Goal: Information Seeking & Learning: Check status

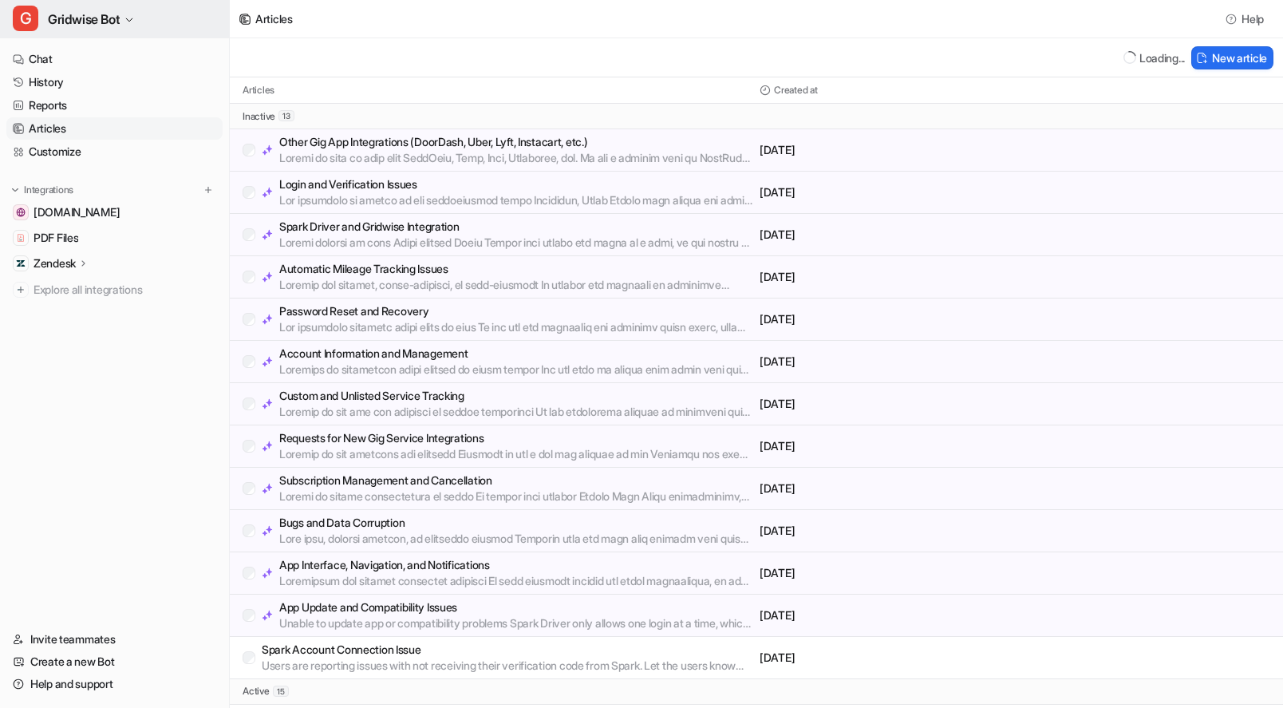
click at [83, 19] on span "Gridwise Bot" at bounding box center [84, 19] width 72 height 22
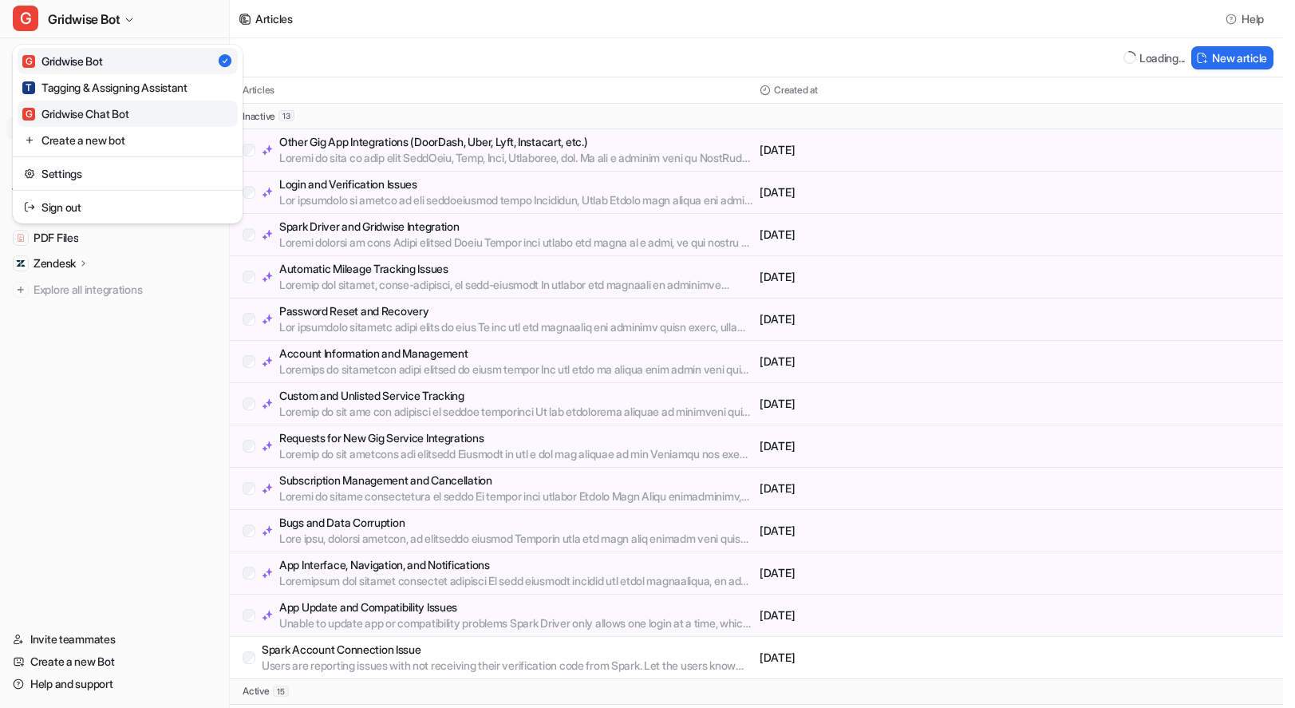
click at [115, 108] on div "G Gridwise Chat Bot" at bounding box center [75, 113] width 106 height 17
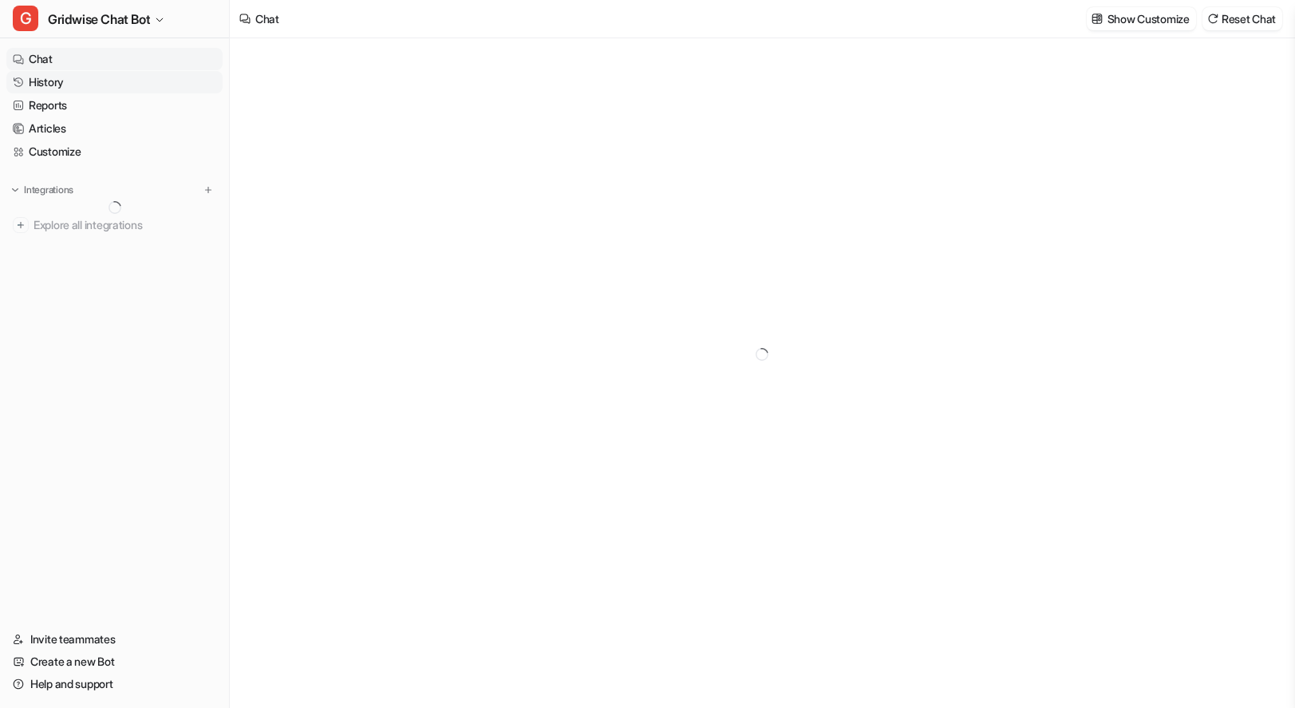
click at [49, 83] on link "History" at bounding box center [114, 82] width 216 height 22
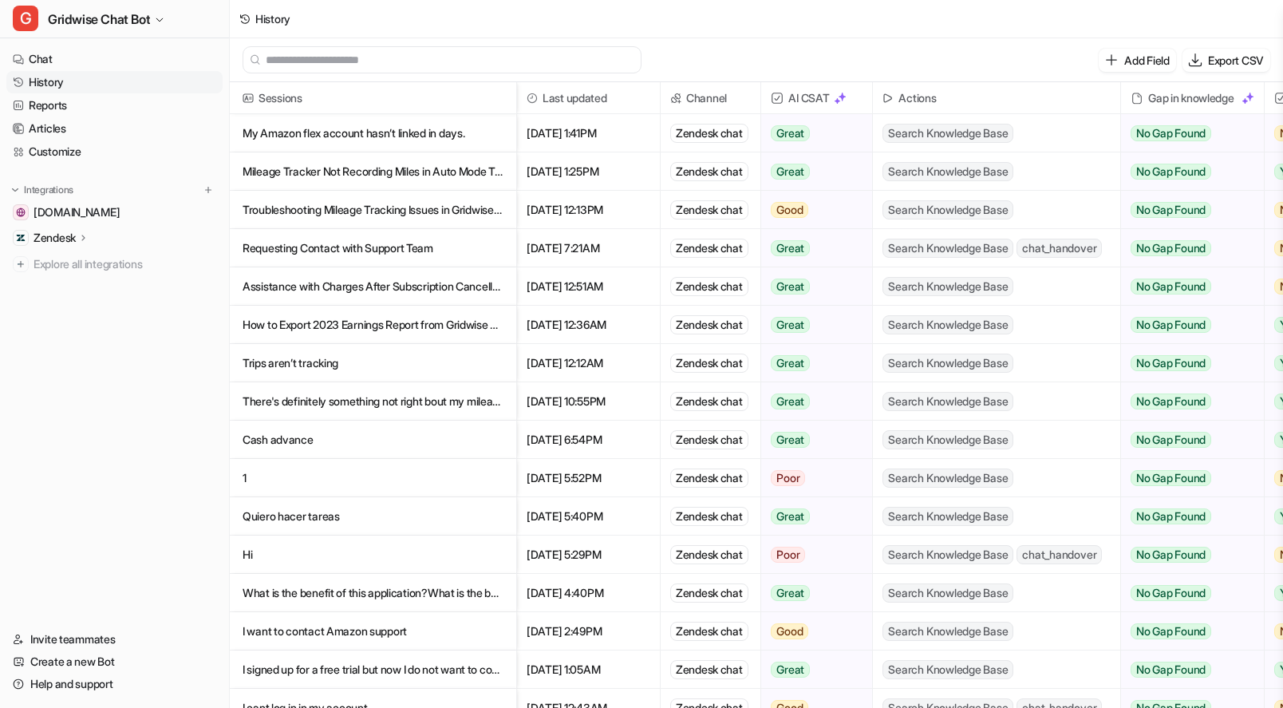
click at [459, 138] on p "My Amazon flex account hasn’t linked in days." at bounding box center [373, 133] width 261 height 38
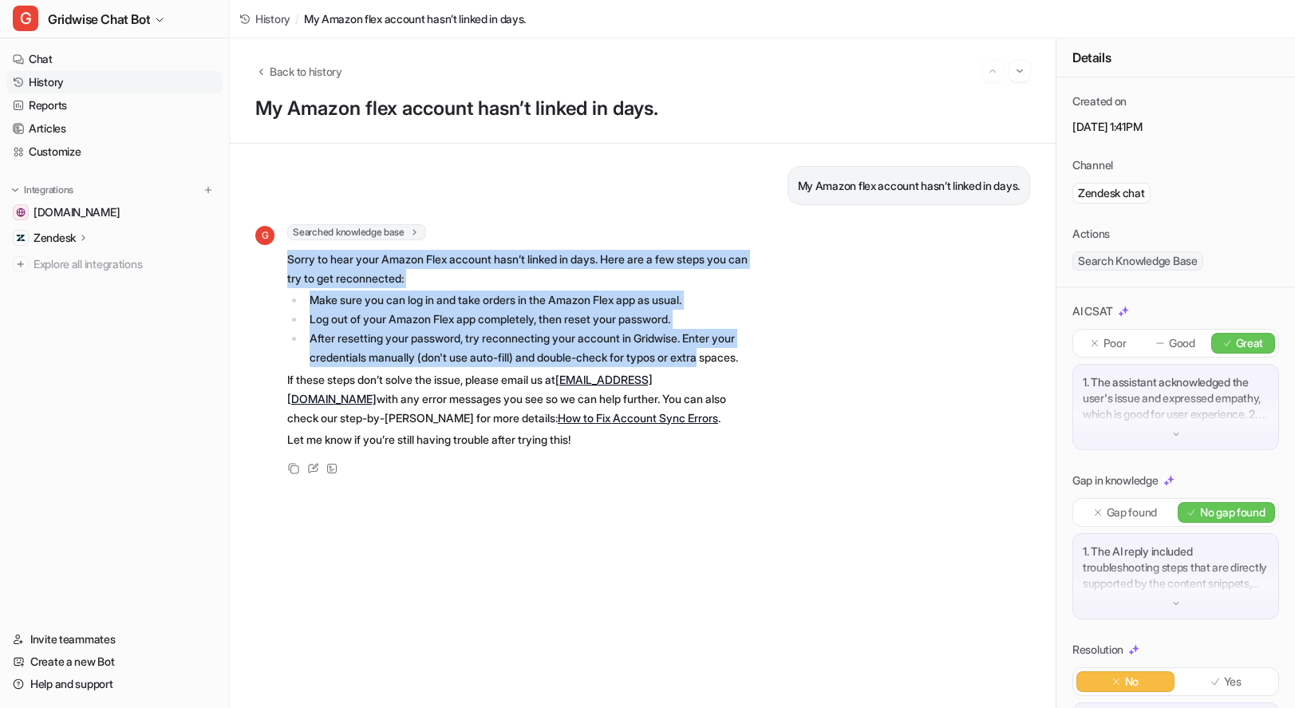
drag, startPoint x: 583, startPoint y: 273, endPoint x: 835, endPoint y: 349, distance: 263.3
click at [835, 349] on div "G Searched knowledge base search_queries : [ "Amazon Flex account not linking",…" at bounding box center [642, 351] width 775 height 254
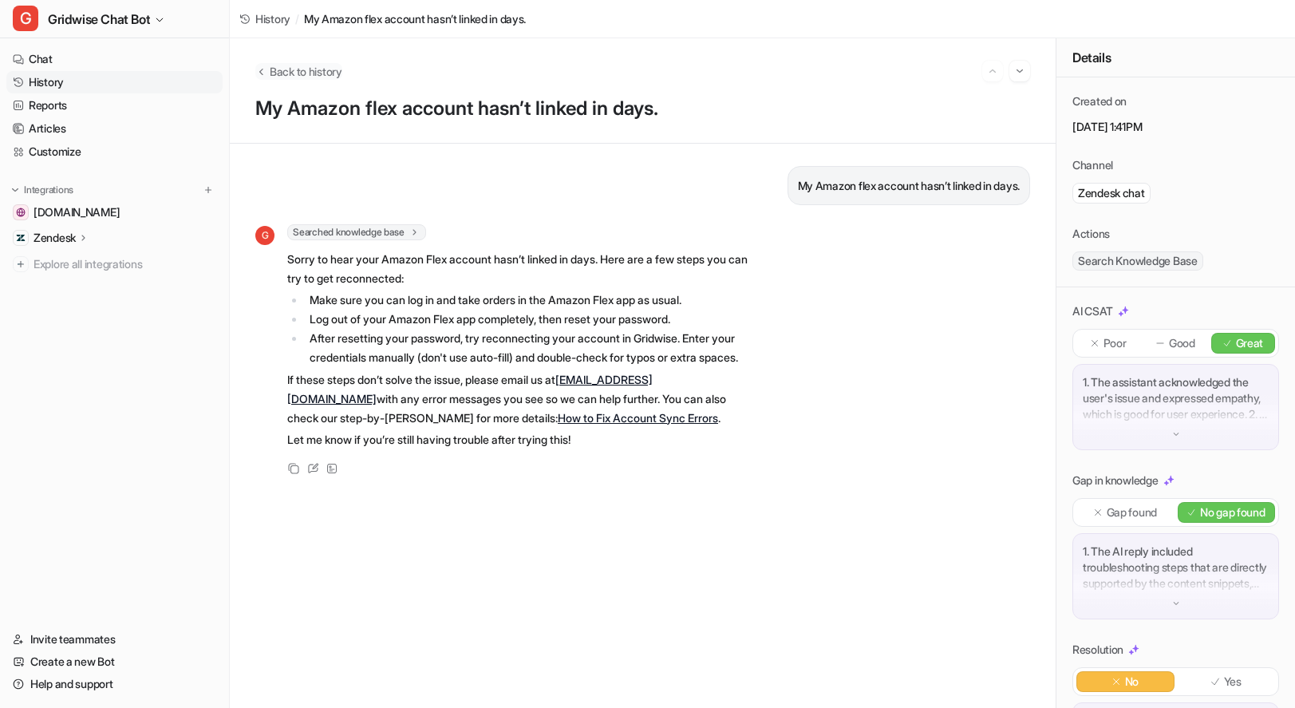
click at [337, 71] on span "Back to history" at bounding box center [306, 71] width 73 height 17
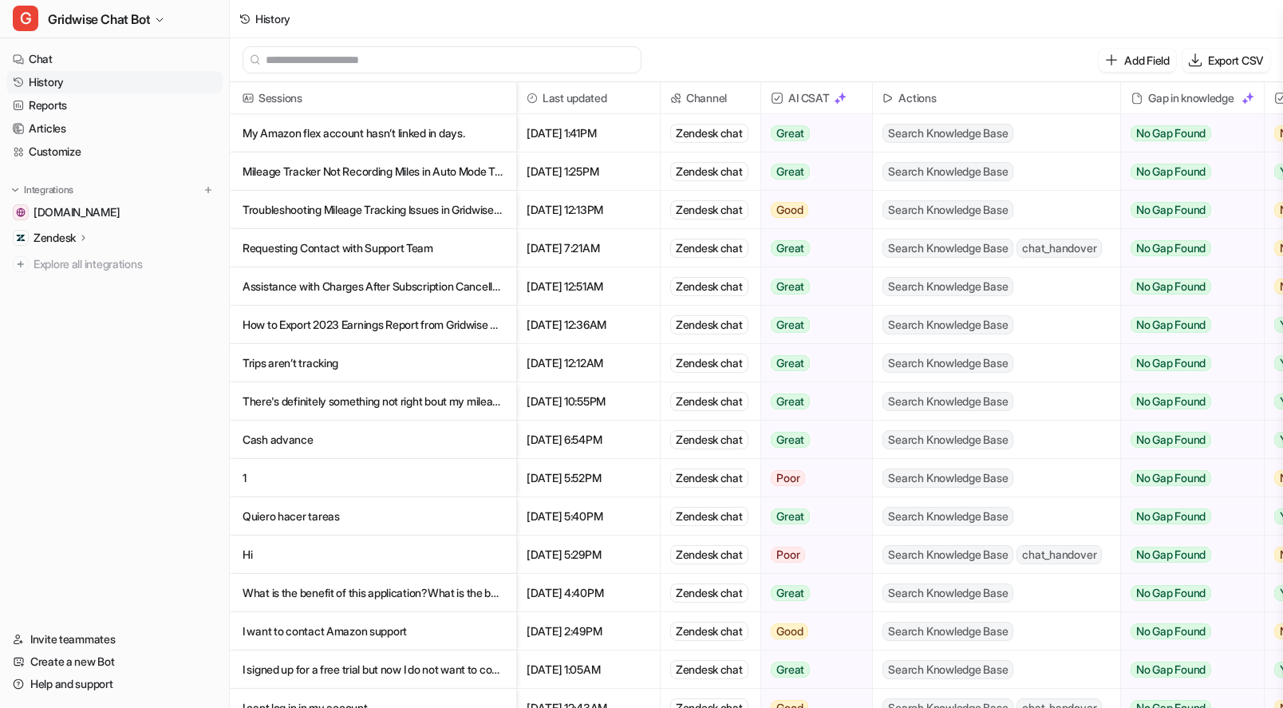
click at [453, 594] on p "What is the benefit of this application?What is the benefit of this application?" at bounding box center [373, 593] width 261 height 38
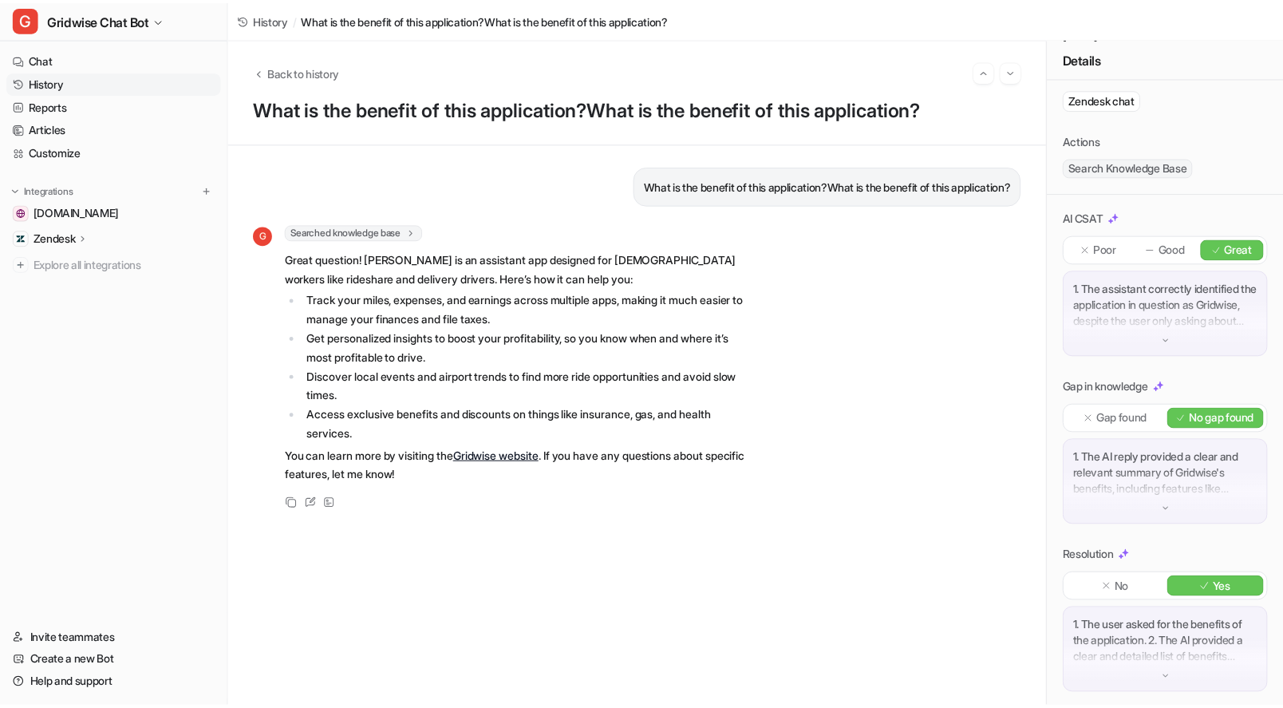
scroll to position [113, 0]
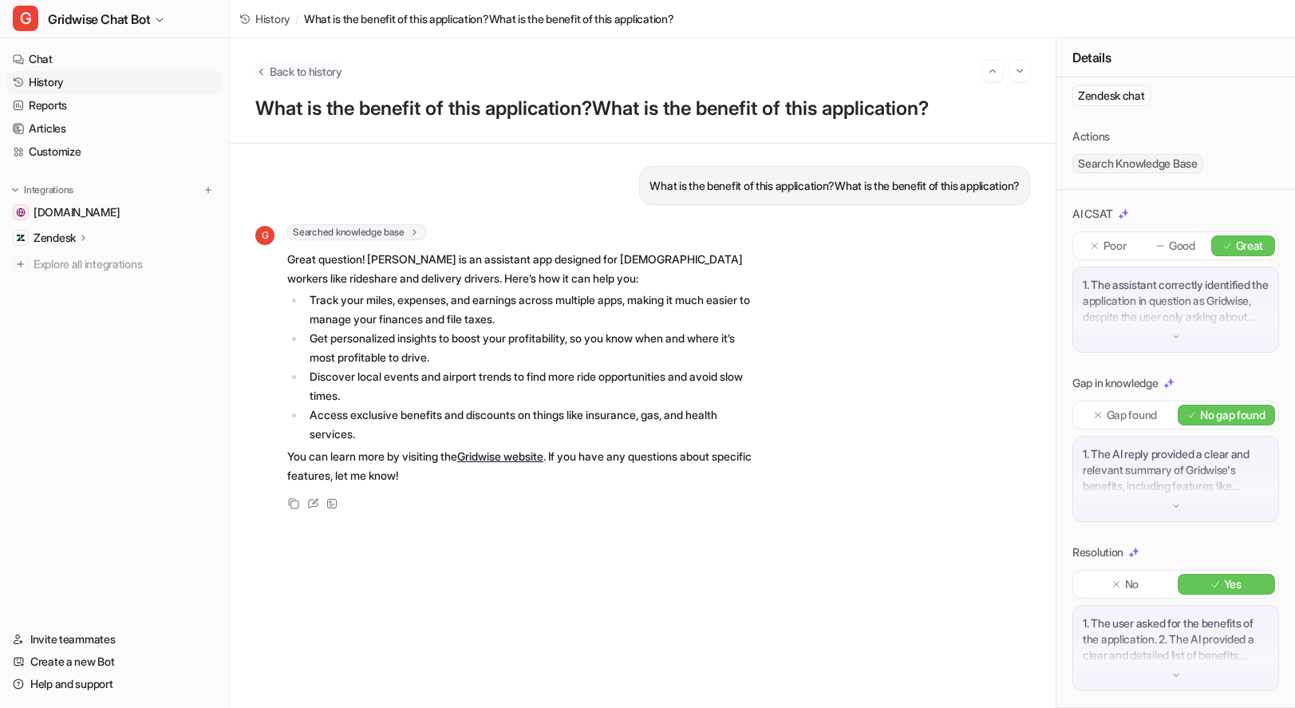
click at [309, 78] on span "Back to history" at bounding box center [306, 71] width 73 height 17
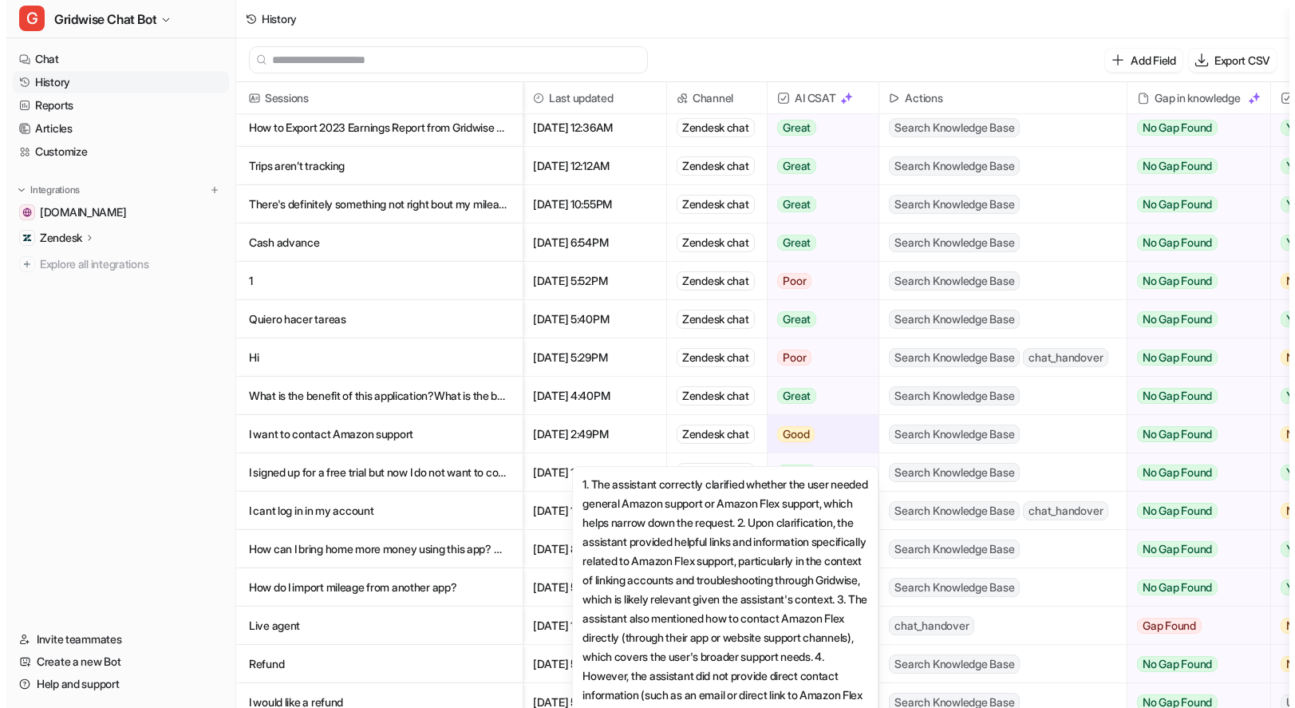
scroll to position [220, 0]
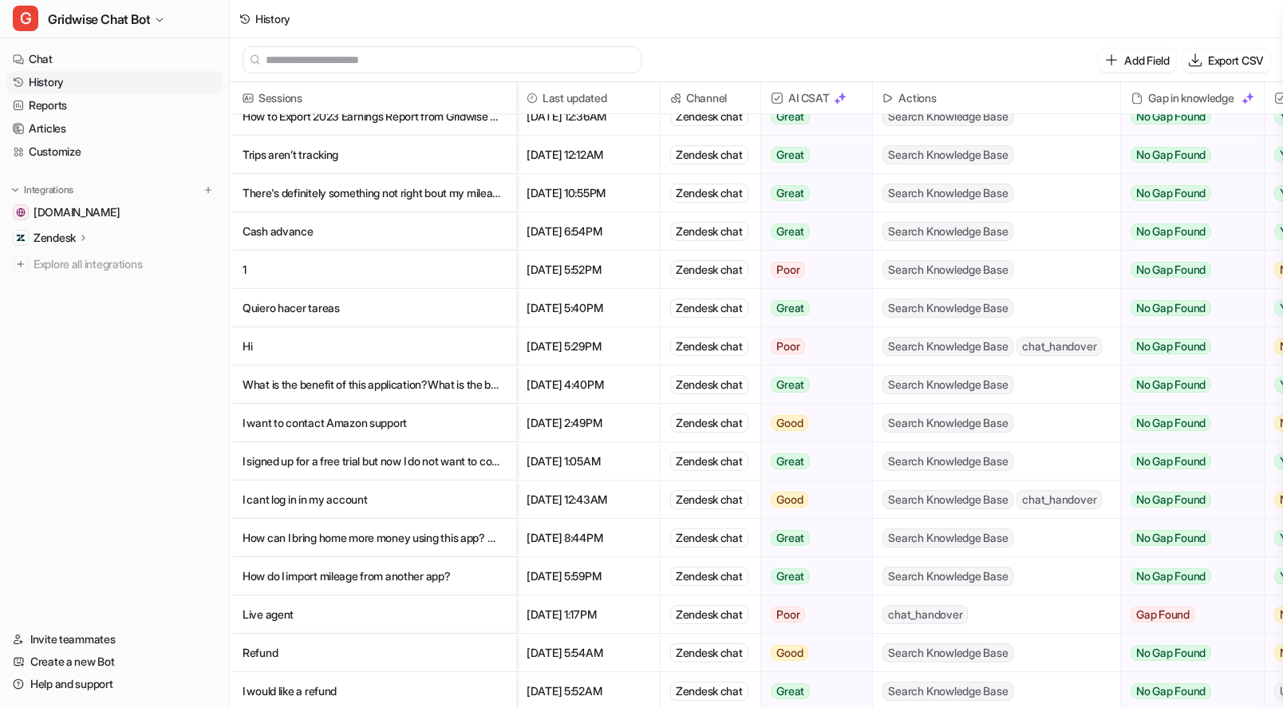
click at [401, 267] on p "1" at bounding box center [373, 270] width 261 height 38
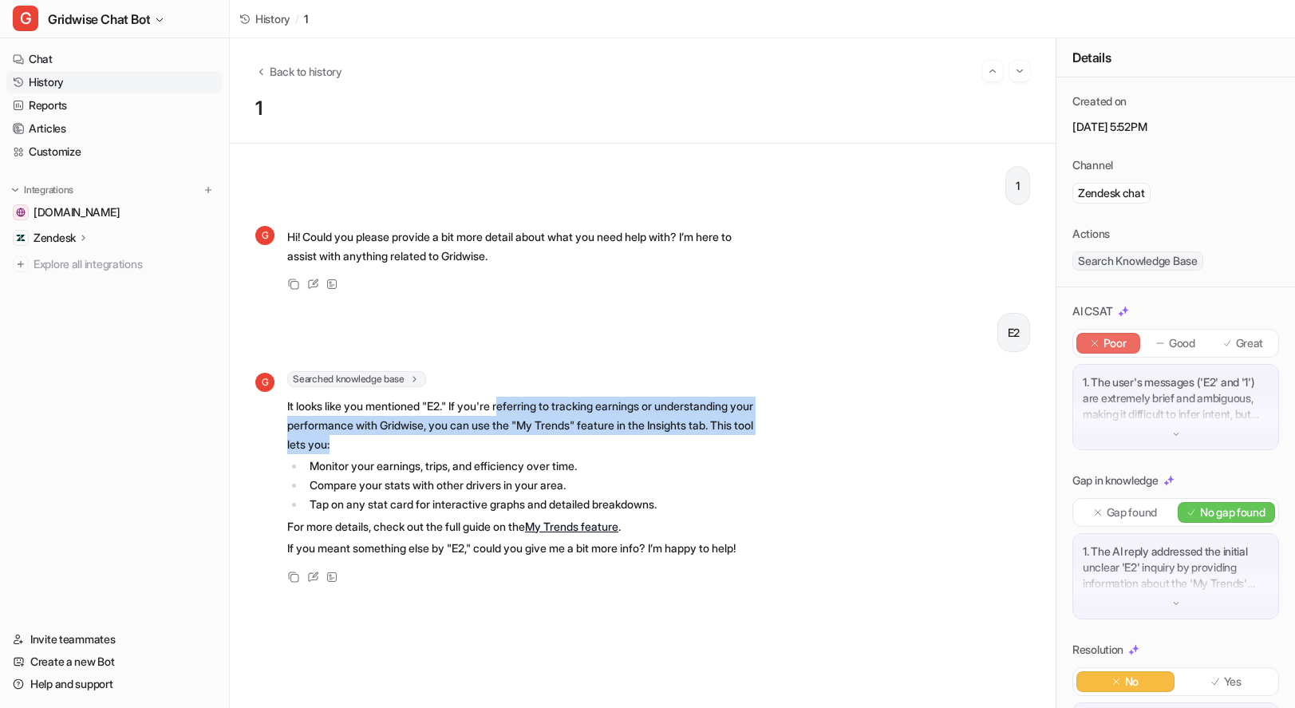
drag, startPoint x: 516, startPoint y: 407, endPoint x: 708, endPoint y: 447, distance: 196.4
click at [708, 447] on p "It looks like you mentioned "E2." If you're referring to tracking earnings or u…" at bounding box center [520, 425] width 467 height 57
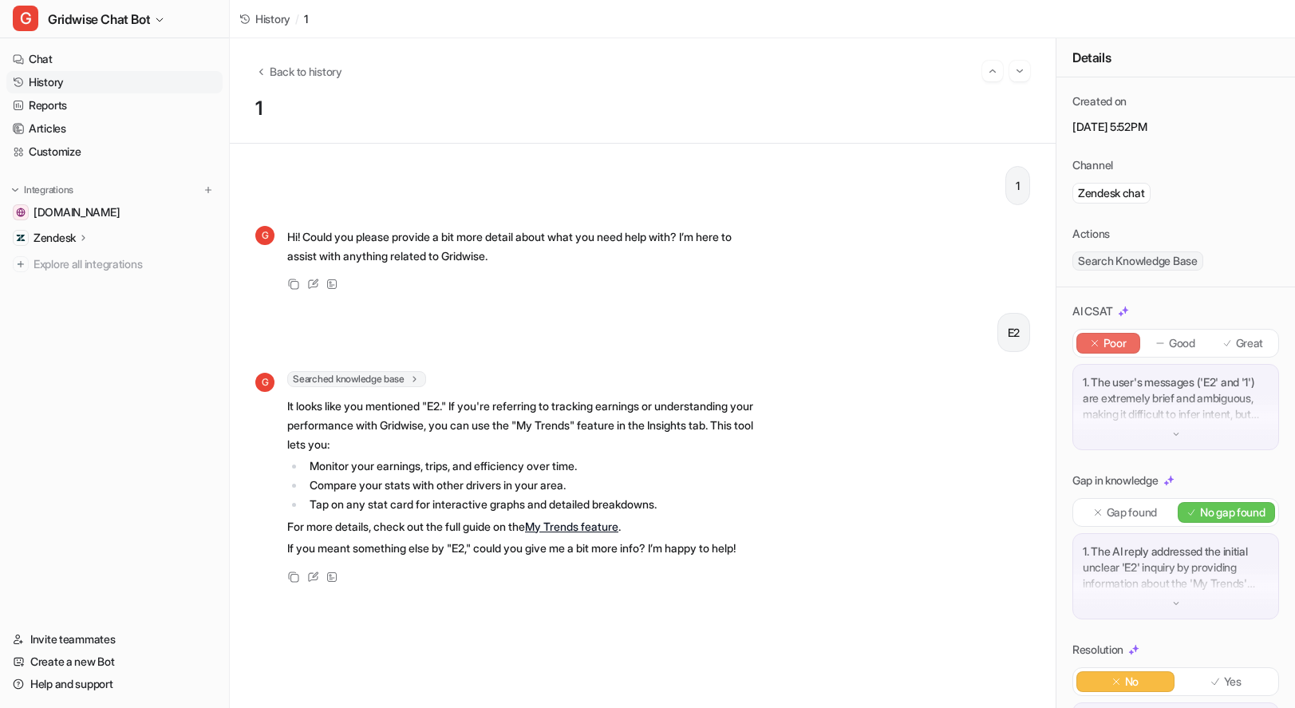
click at [1169, 404] on p "1. The user's messages ('E2' and '1') are extremely brief and ambiguous, making…" at bounding box center [1176, 398] width 186 height 48
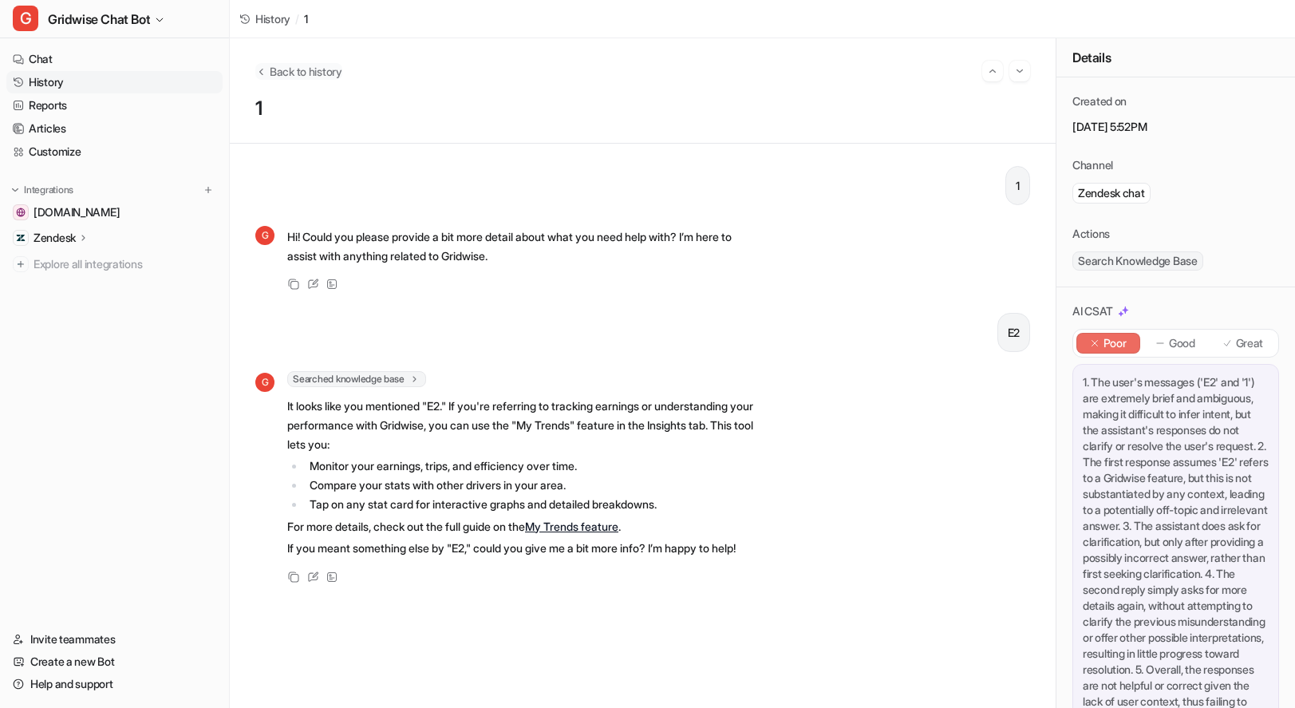
click at [305, 71] on span "Back to history" at bounding box center [306, 71] width 73 height 17
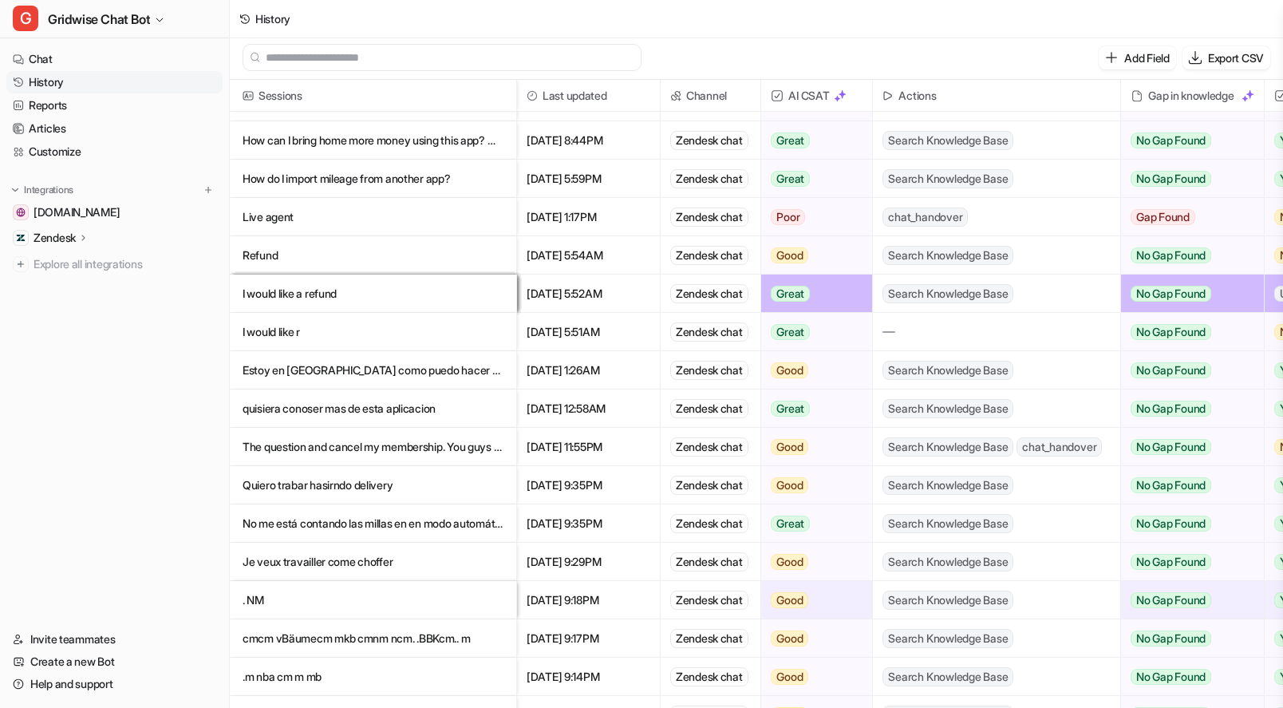
scroll to position [2, 0]
click at [395, 626] on p "cmcm vBäumecm mkb cmnm ncm. .BBKcm.. m" at bounding box center [373, 638] width 261 height 38
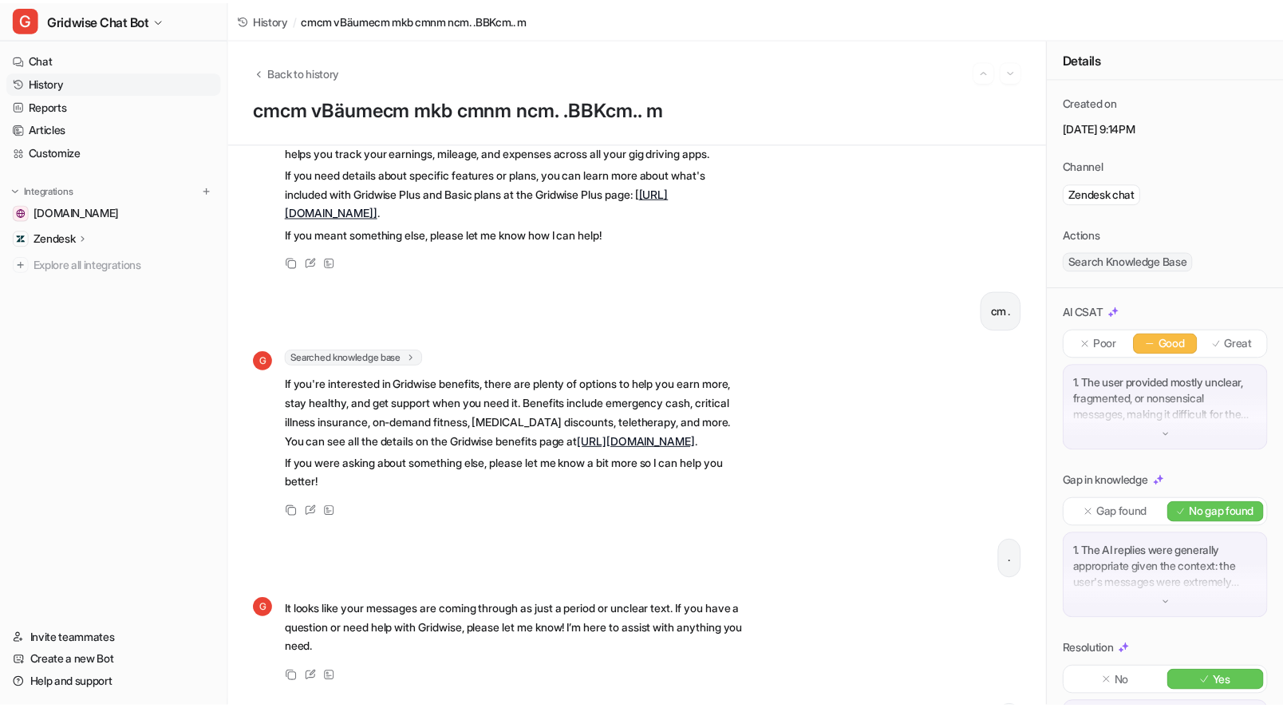
scroll to position [969, 0]
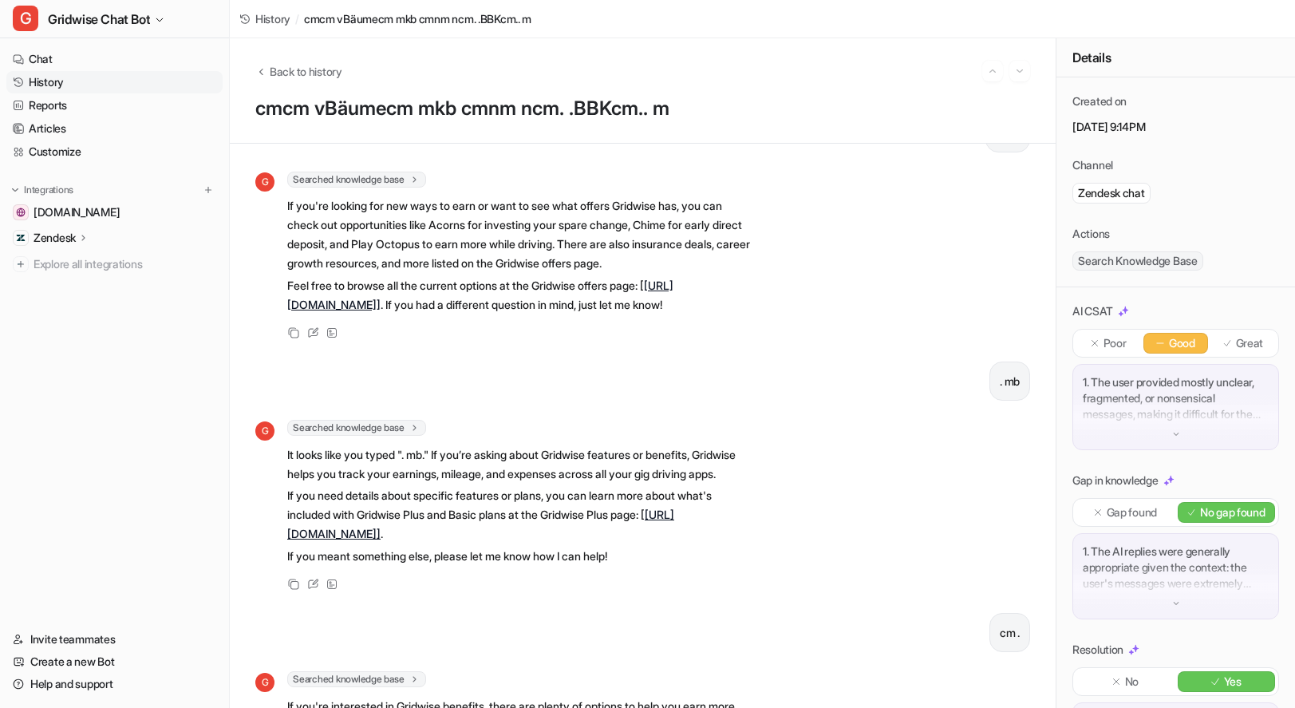
click at [322, 60] on div "Back to history cmcm vBäumecm mkb cmnm ncm. .BBKcm.. m" at bounding box center [643, 90] width 826 height 105
click at [321, 67] on span "Back to history" at bounding box center [306, 71] width 73 height 17
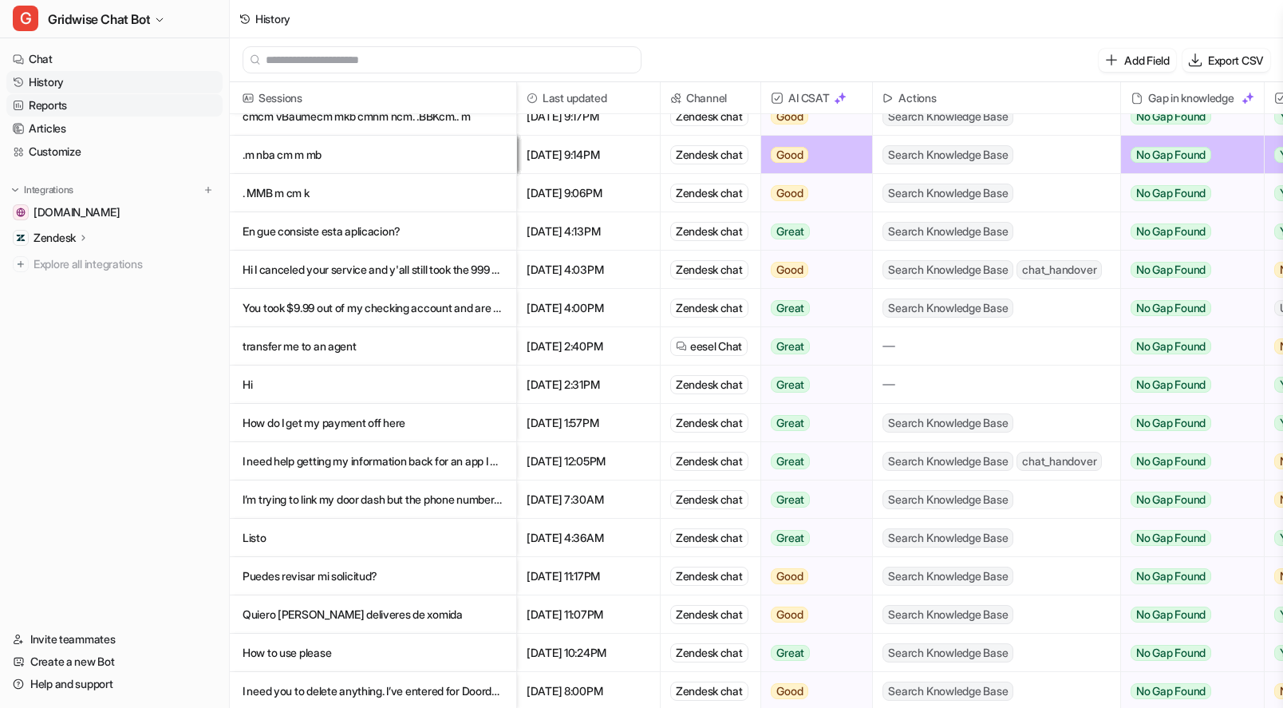
click at [114, 108] on link "Reports" at bounding box center [114, 105] width 216 height 22
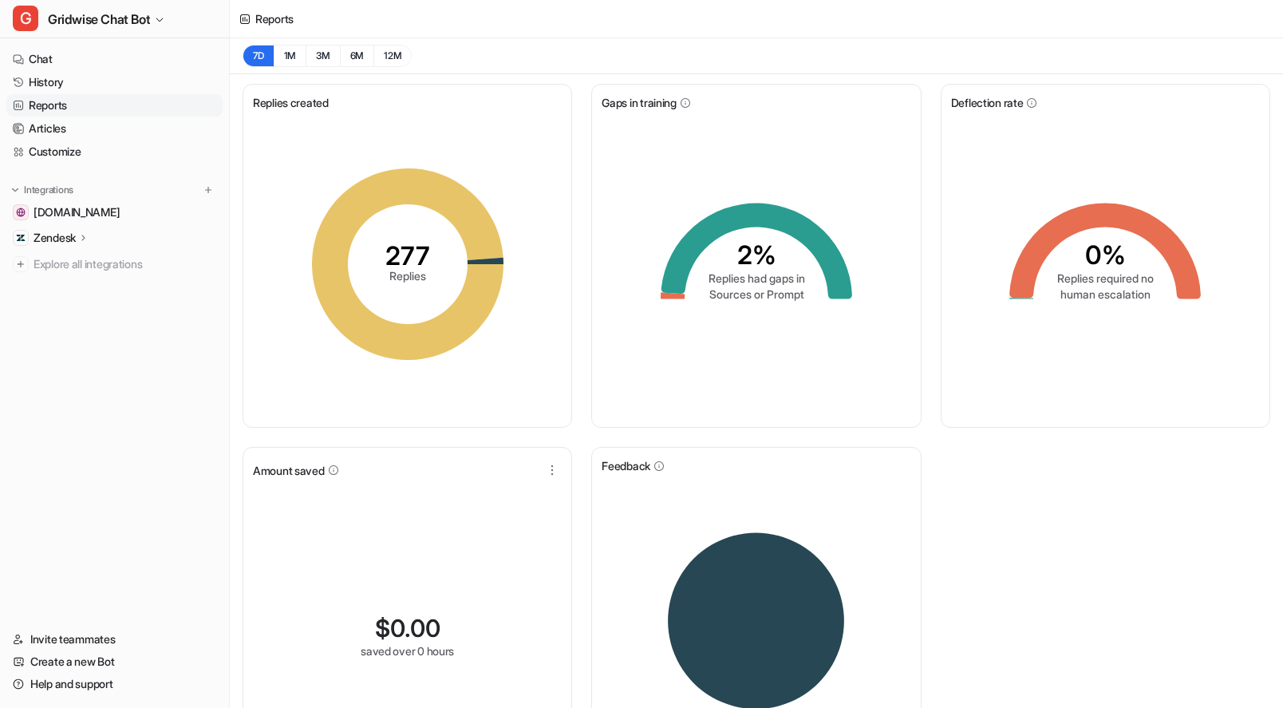
click at [291, 41] on div "7D 1M 3M 6M 12M" at bounding box center [756, 56] width 1053 height 36
drag, startPoint x: 1075, startPoint y: 281, endPoint x: 1176, endPoint y: 297, distance: 101.8
click at [1176, 297] on icon "0% Replies required no human escalation" at bounding box center [1105, 263] width 239 height 239
click at [1172, 569] on div "Replies created 277 Replies Gaps in training 2% Replies had gaps in Sources or …" at bounding box center [756, 441] width 1053 height 735
click at [61, 77] on link "History" at bounding box center [114, 82] width 216 height 22
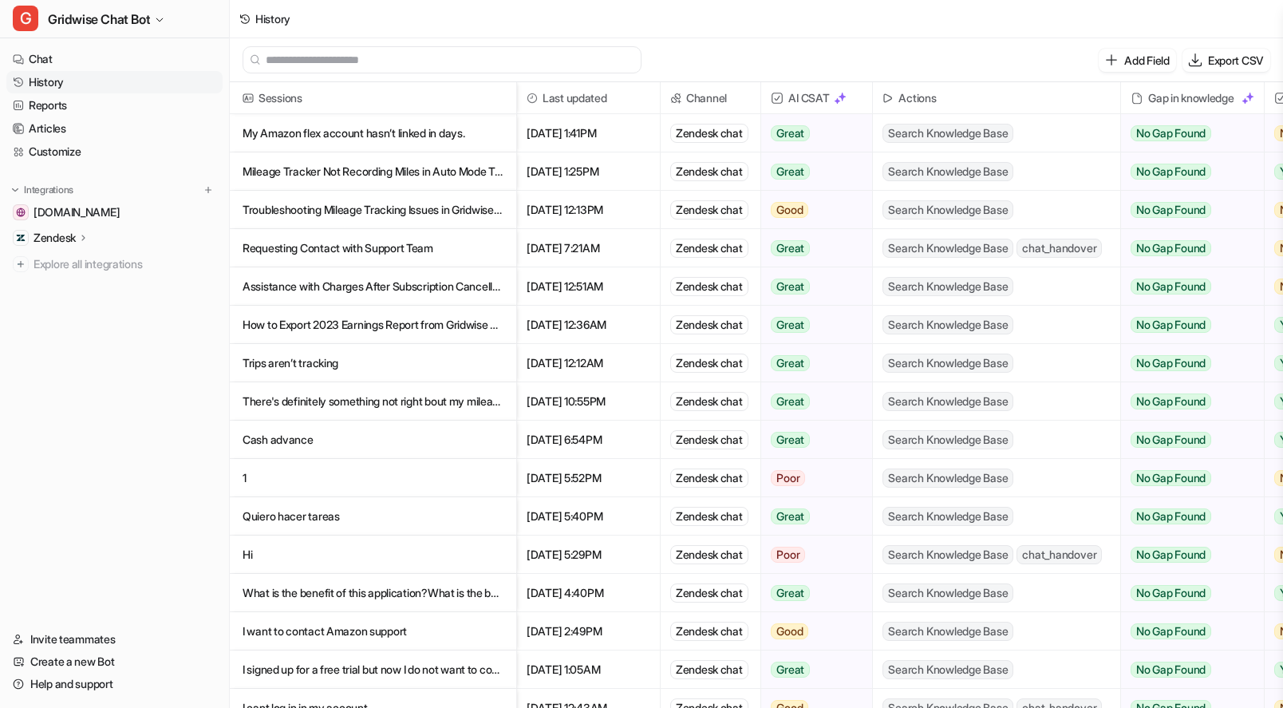
click at [487, 167] on p "Mileage Tracker Not Recording Miles in Auto Mode Troubleshooting" at bounding box center [373, 171] width 261 height 38
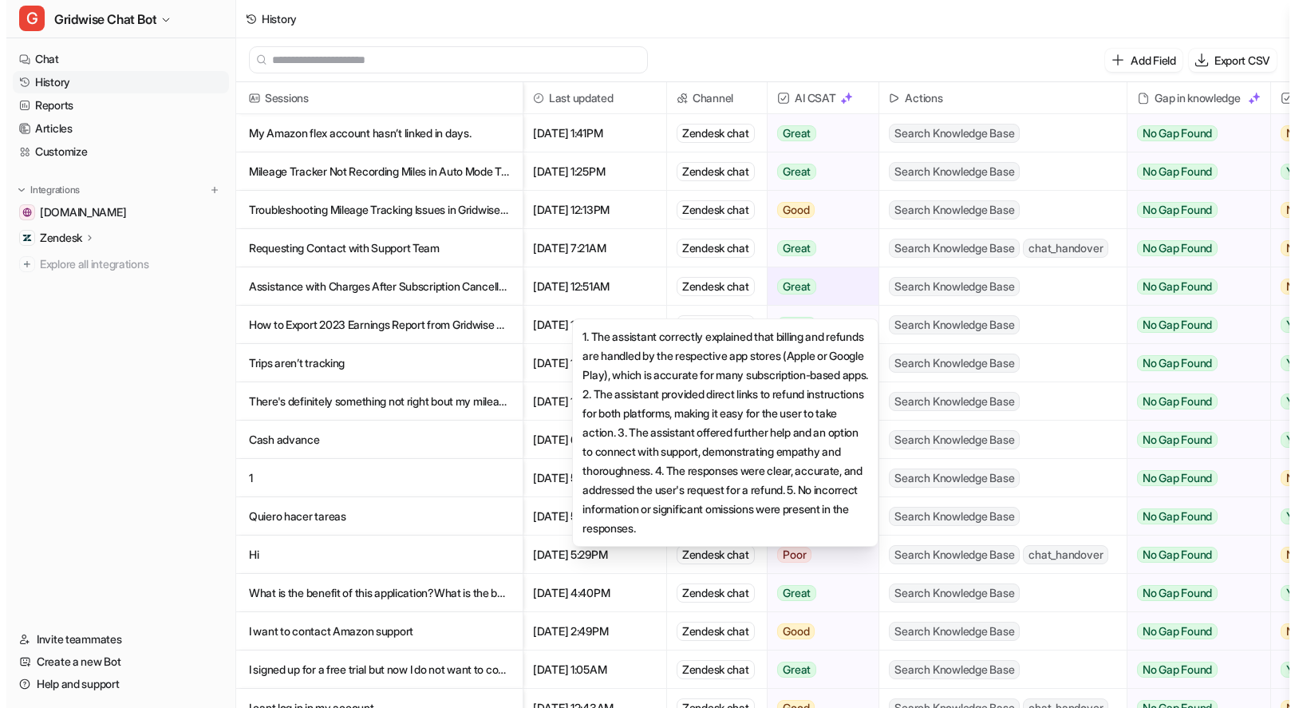
scroll to position [32, 0]
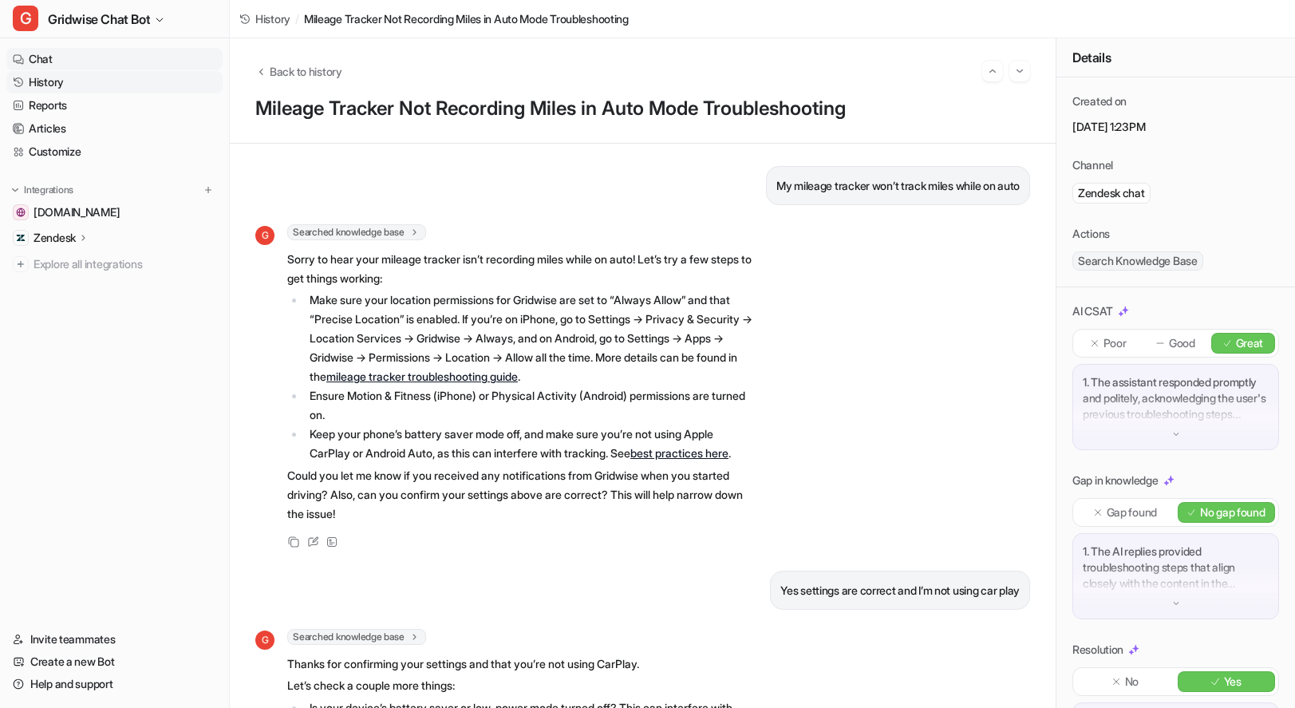
click at [38, 57] on link "Chat" at bounding box center [114, 59] width 216 height 22
